Goal: Transaction & Acquisition: Purchase product/service

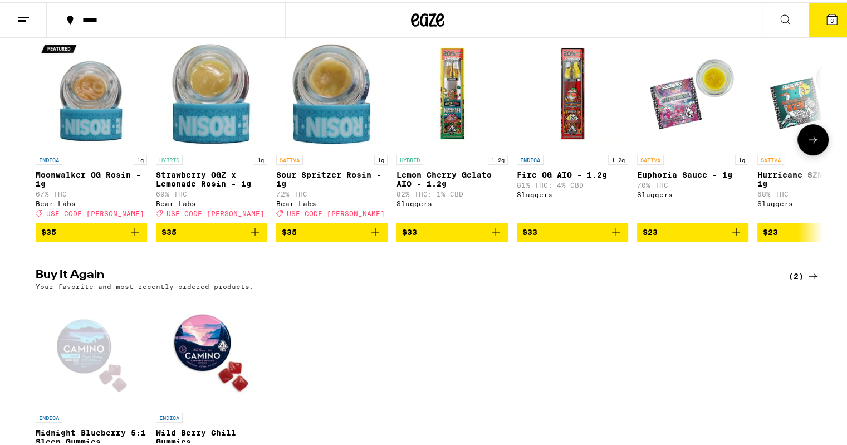
scroll to position [780, 0]
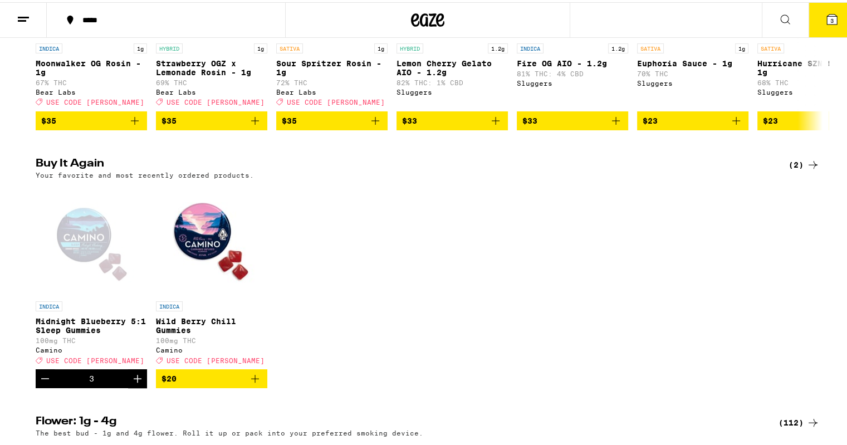
click at [82, 243] on div "Open page for Midnight Blueberry 5:1 Sleep Gummies from Camino" at bounding box center [91, 237] width 111 height 111
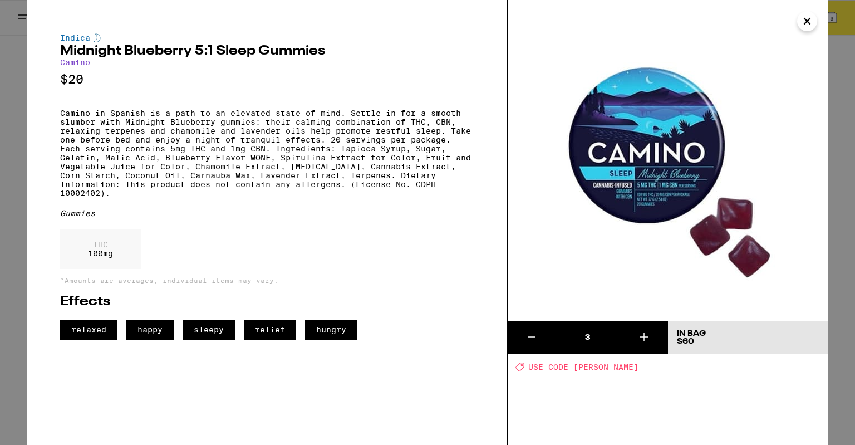
click at [587, 362] on div "Deal Created with Sketch. USE CODE [PERSON_NAME]" at bounding box center [672, 366] width 313 height 9
click at [805, 17] on icon "Close" at bounding box center [807, 21] width 13 height 17
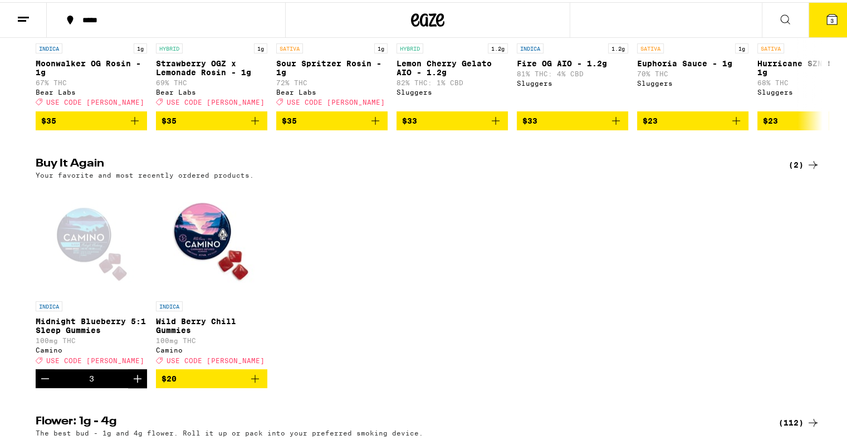
click at [86, 257] on div "Open page for Midnight Blueberry 5:1 Sleep Gummies from Camino" at bounding box center [91, 237] width 111 height 111
click at [100, 386] on div "3" at bounding box center [91, 376] width 111 height 19
click at [827, 14] on icon at bounding box center [832, 17] width 10 height 10
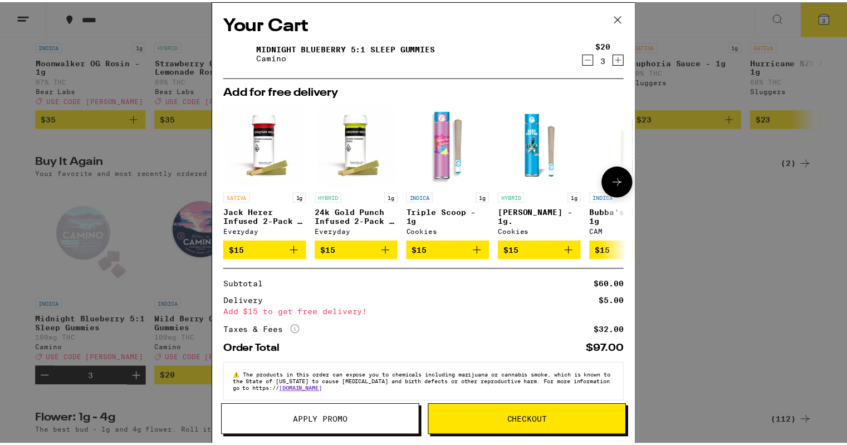
scroll to position [16, 0]
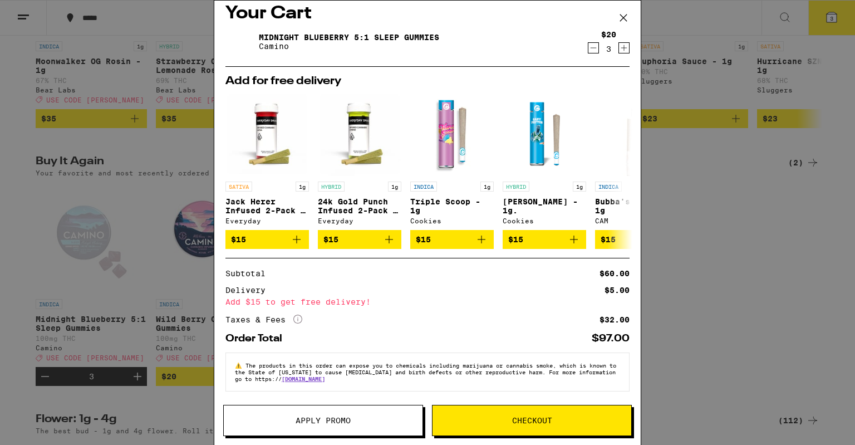
click at [318, 416] on span "Apply Promo" at bounding box center [323, 420] width 55 height 8
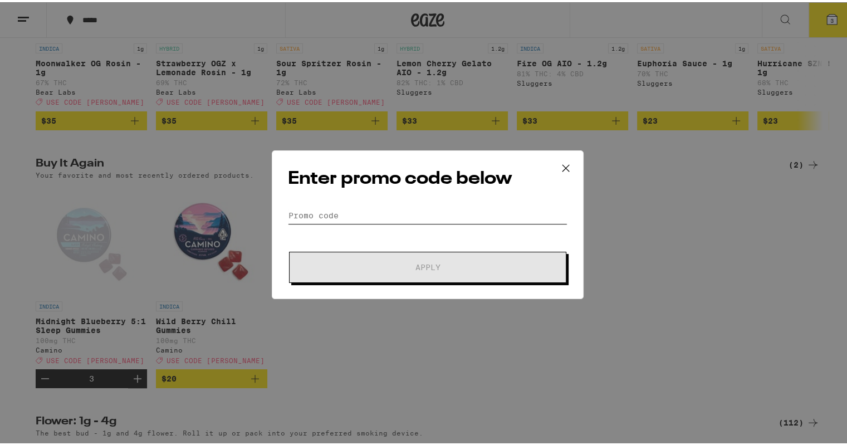
click at [291, 206] on input "Promo Code" at bounding box center [428, 213] width 280 height 17
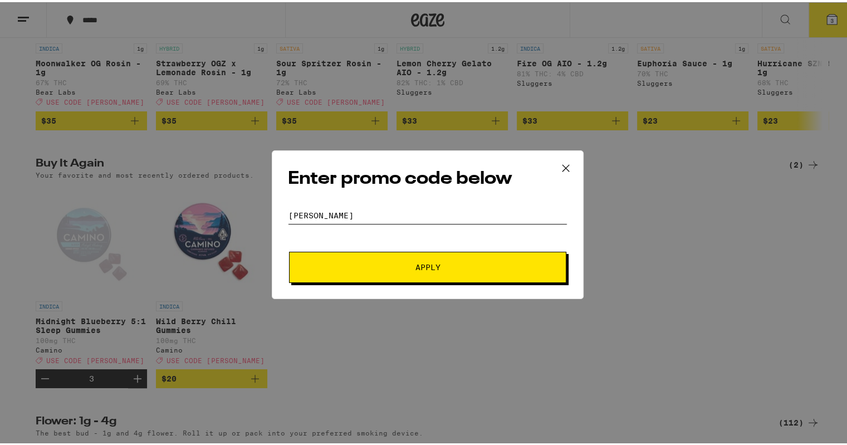
type input "[PERSON_NAME]"
click at [426, 265] on span "Apply" at bounding box center [427, 265] width 25 height 8
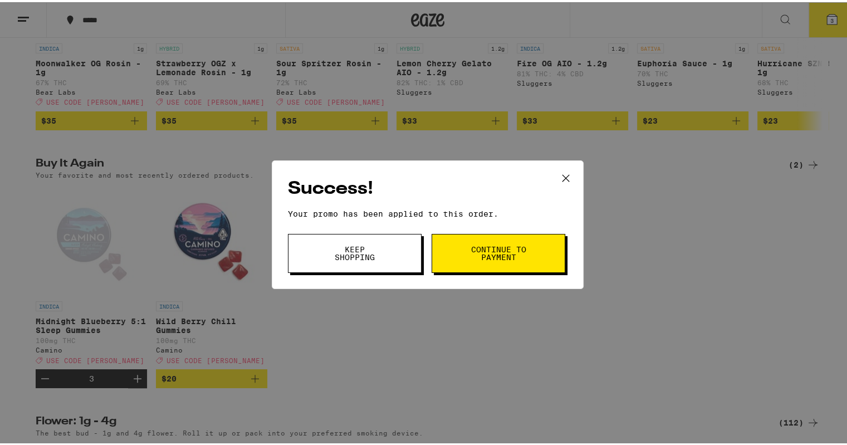
click at [485, 250] on span "Continue to payment" at bounding box center [498, 251] width 57 height 16
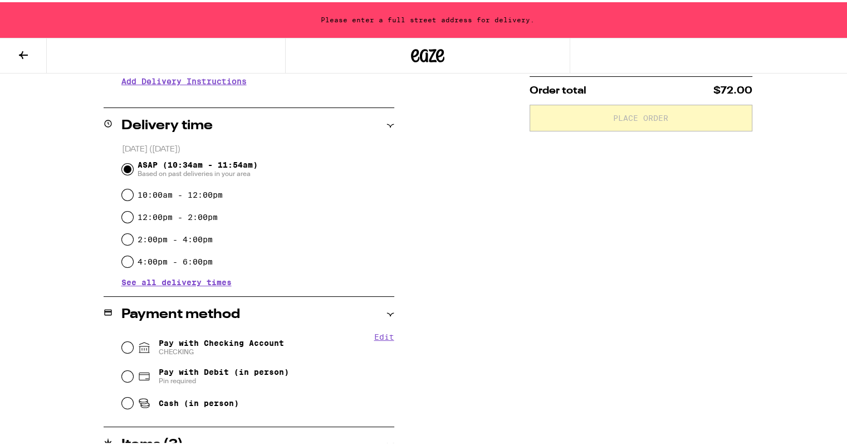
scroll to position [184, 0]
